Goal: Transaction & Acquisition: Subscribe to service/newsletter

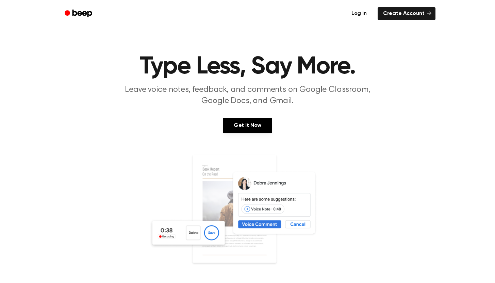
click at [360, 14] on link "Log in" at bounding box center [359, 14] width 29 height 16
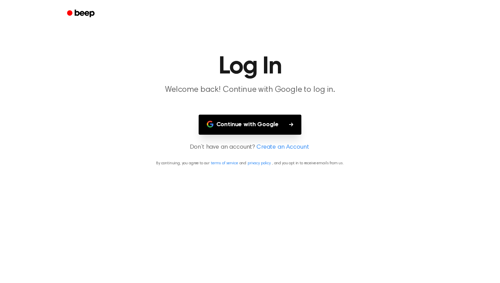
click at [288, 119] on button "Continue with Google" at bounding box center [250, 125] width 103 height 20
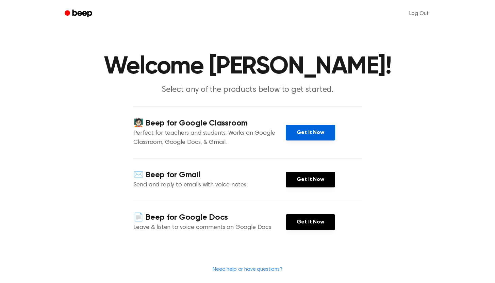
click at [301, 132] on link "Get It Now" at bounding box center [310, 133] width 49 height 16
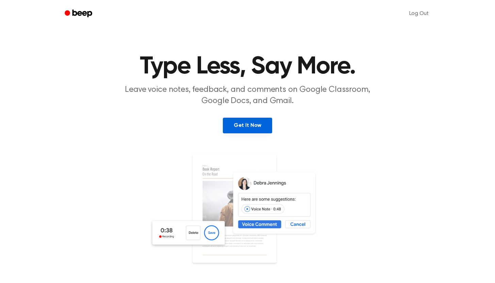
click at [253, 127] on link "Get It Now" at bounding box center [247, 126] width 49 height 16
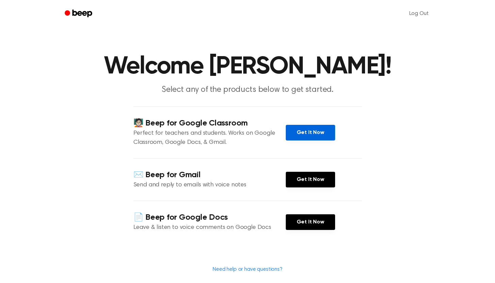
click at [299, 131] on link "Get It Now" at bounding box center [310, 133] width 49 height 16
click at [307, 130] on link "Get It Now" at bounding box center [310, 133] width 49 height 16
